Goal: Obtain resource: Obtain resource

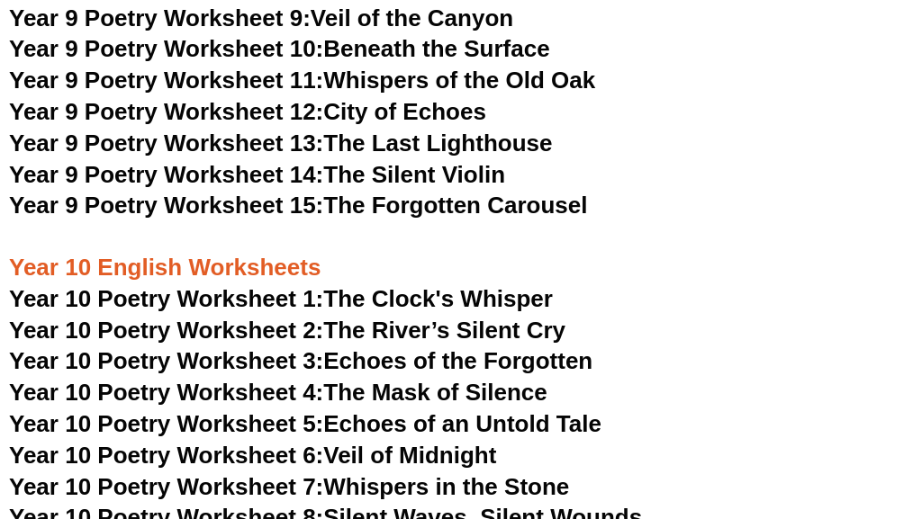
scroll to position [12388, 0]
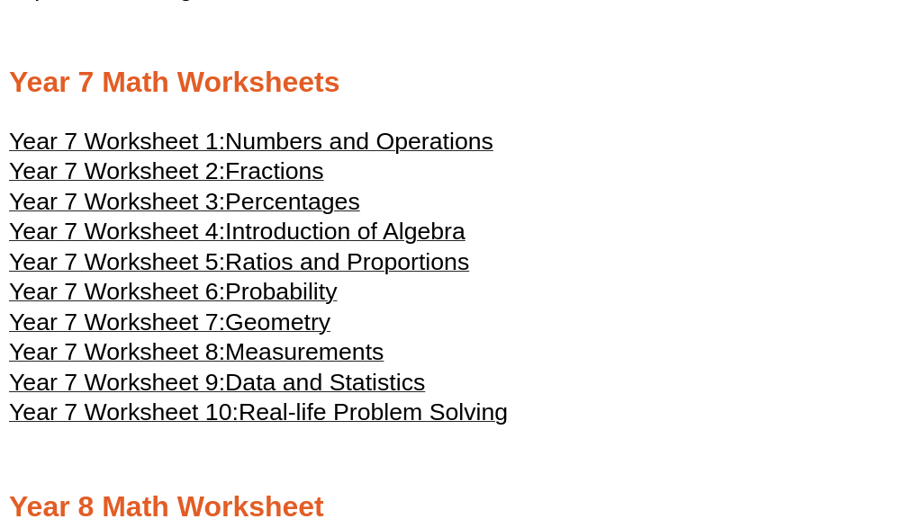
scroll to position [4221, 0]
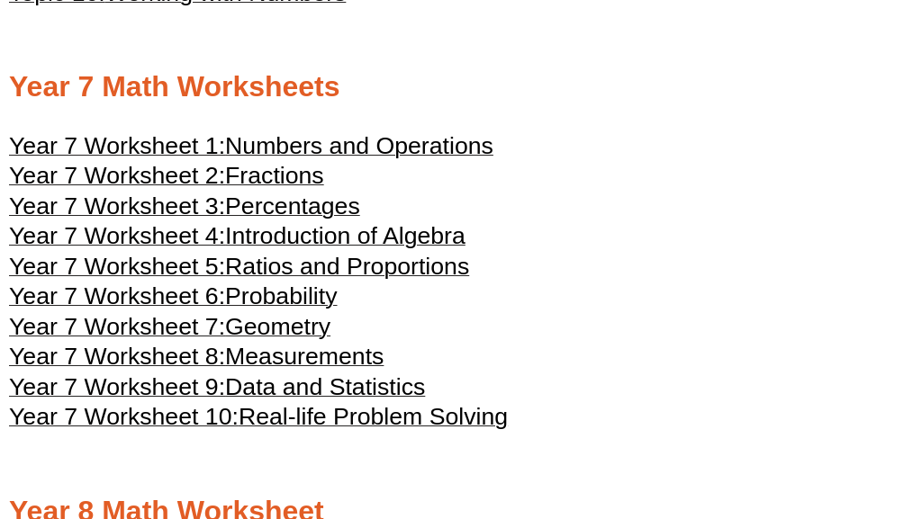
click at [164, 132] on span "Year 7 Worksheet 1:" at bounding box center [117, 145] width 216 height 27
click at [266, 193] on span "Percentages" at bounding box center [292, 206] width 135 height 27
click at [276, 313] on span "Geometry" at bounding box center [277, 326] width 105 height 27
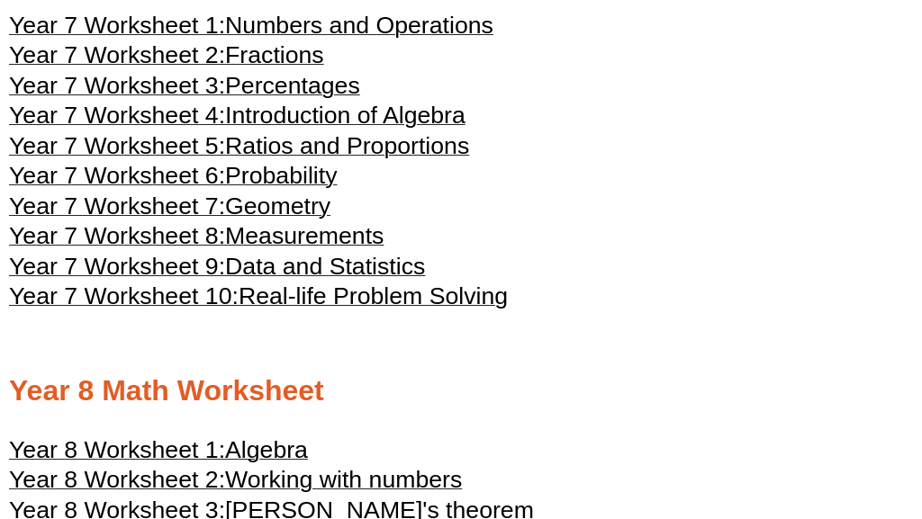
scroll to position [4343, 0]
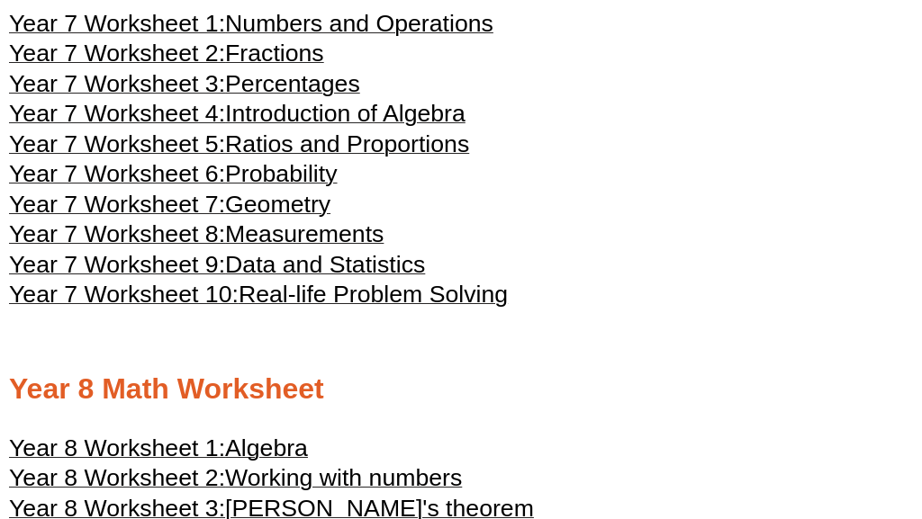
click at [311, 221] on span "Measurements" at bounding box center [304, 234] width 158 height 27
click at [320, 281] on span "Real-life Problem Solving" at bounding box center [373, 294] width 269 height 27
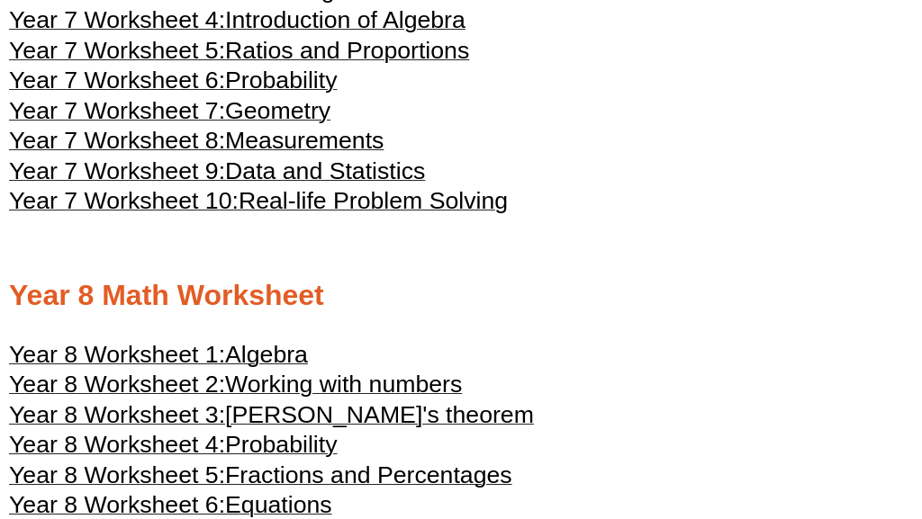
scroll to position [4455, 0]
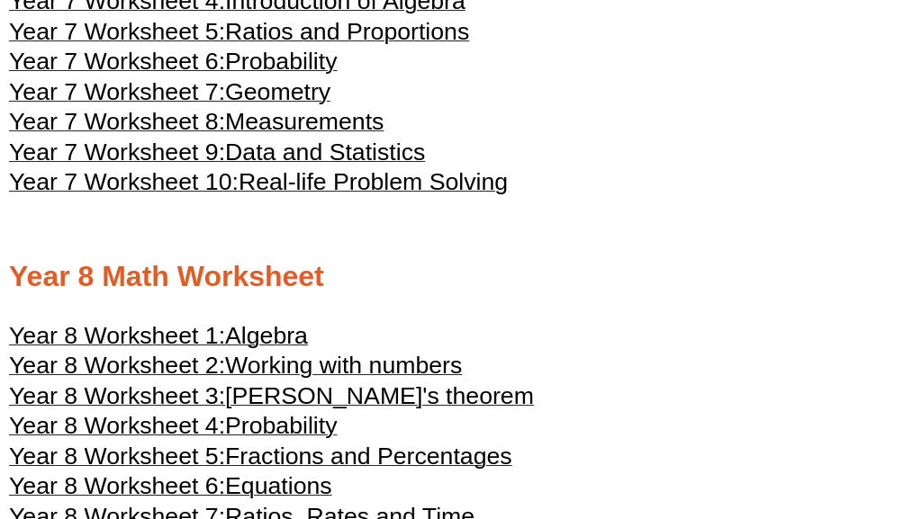
click at [257, 322] on span "Algebra" at bounding box center [266, 335] width 83 height 27
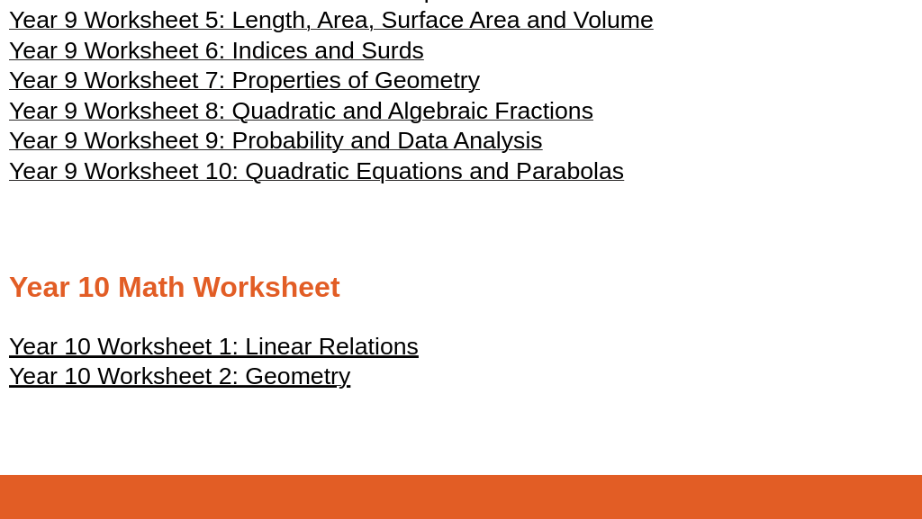
scroll to position [5318, 0]
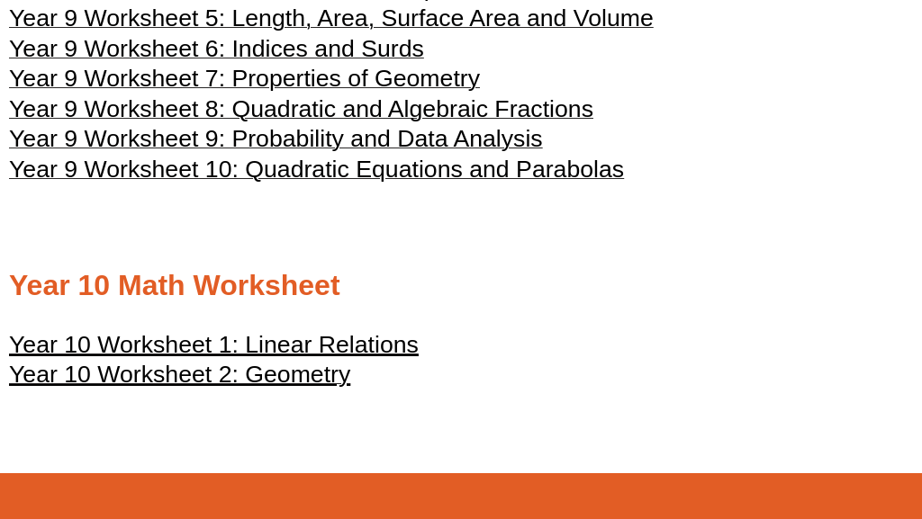
click at [278, 361] on u "Year 10 Worksheet 2: Geometry" at bounding box center [179, 374] width 341 height 27
click at [341, 331] on u "Year 10 Worksheet 1: Linear Relations" at bounding box center [214, 344] width 410 height 27
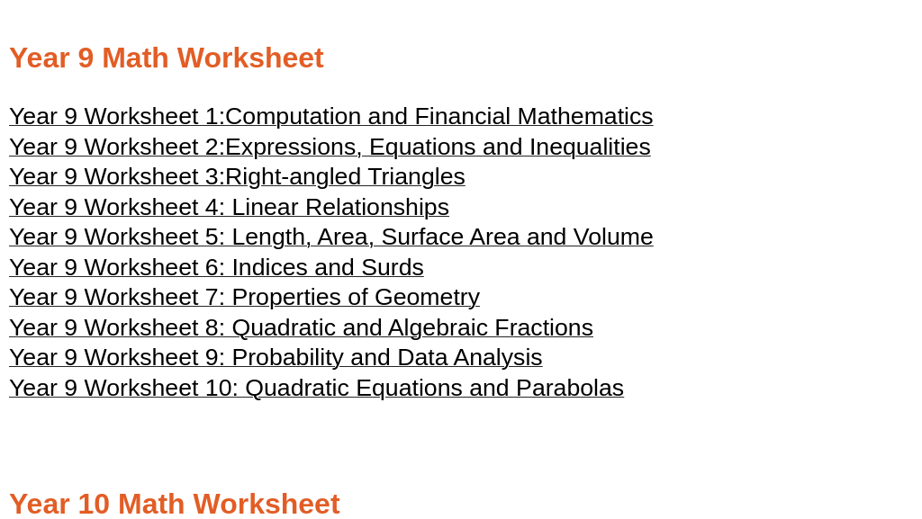
scroll to position [5097, 0]
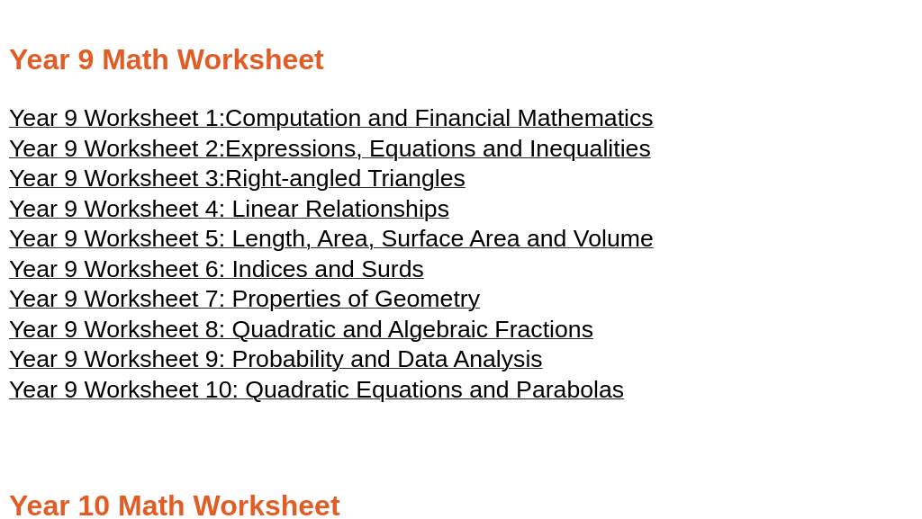
click at [271, 225] on span "Year 9 Worksheet 5: Length, Area, Surface Area and Volume" at bounding box center [331, 238] width 644 height 27
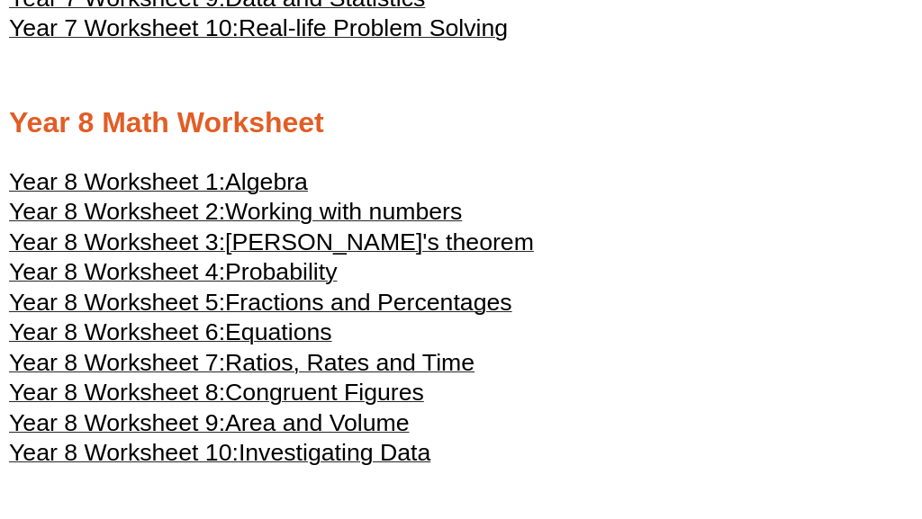
scroll to position [4607, 0]
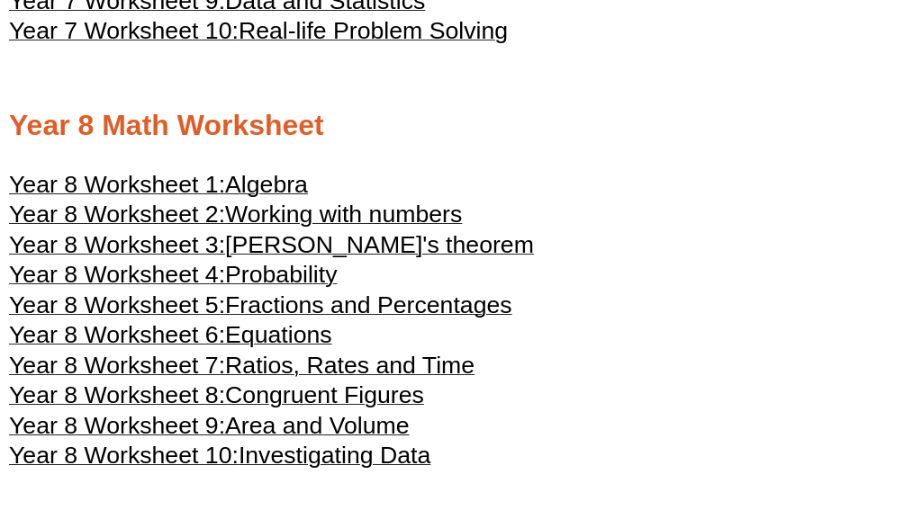
click at [388, 231] on span "[PERSON_NAME]'s theorem" at bounding box center [379, 244] width 309 height 27
